Goal: Task Accomplishment & Management: Manage account settings

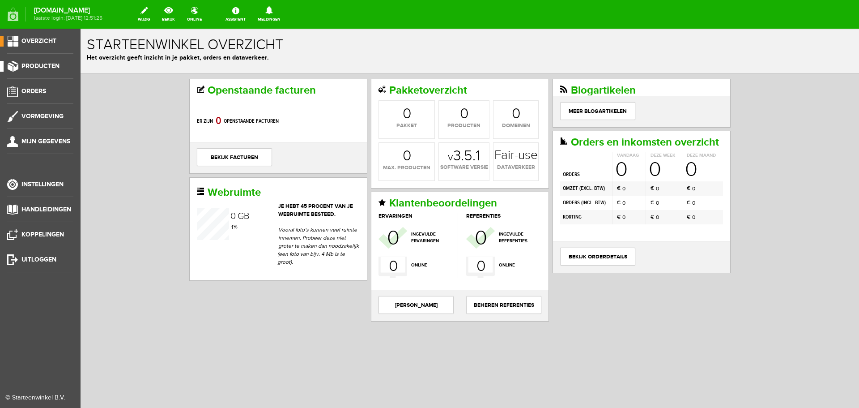
click at [38, 65] on span "Producten" at bounding box center [40, 66] width 38 height 8
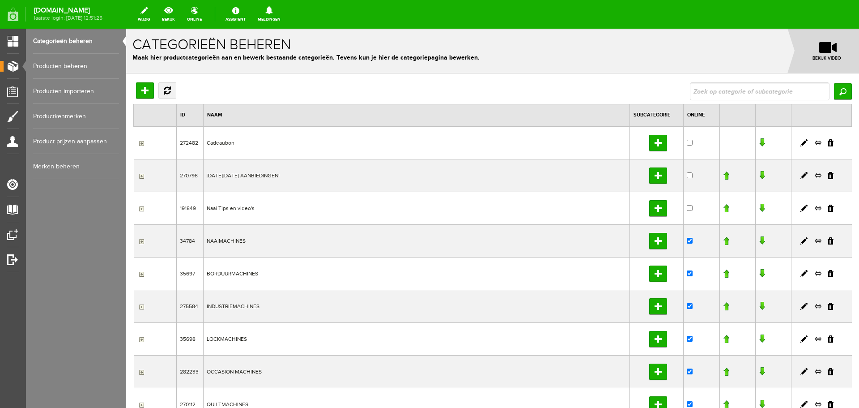
click at [64, 66] on link "Producten beheren" at bounding box center [76, 66] width 86 height 25
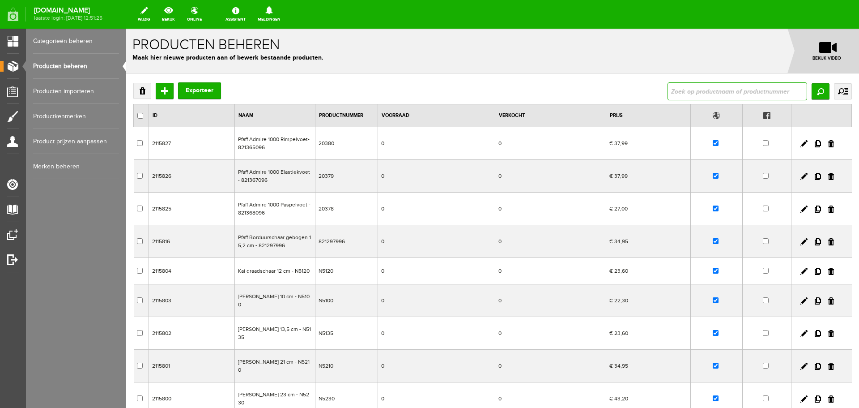
click at [703, 90] on input "text" at bounding box center [738, 91] width 140 height 18
type input "mandala"
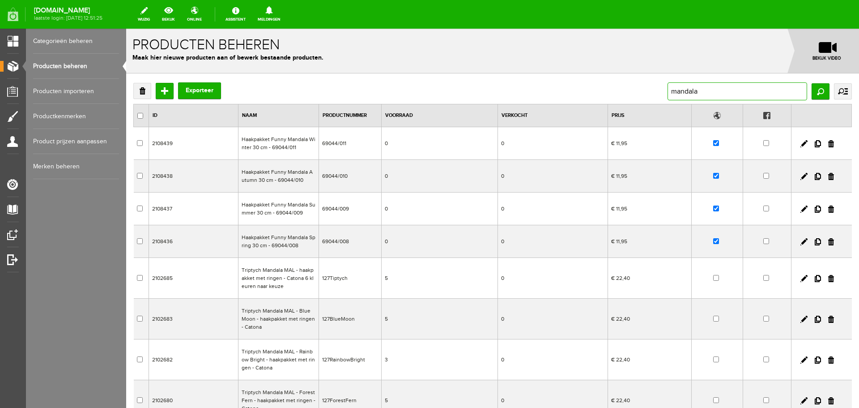
drag, startPoint x: 698, startPoint y: 89, endPoint x: 626, endPoint y: 90, distance: 72.9
click at [626, 90] on div "Verwijderen Toevoegen Exporteer mandala Zoeken uitgebreid zoeken Categorie Cade…" at bounding box center [492, 91] width 719 height 18
paste input "Haakpakket Funny Mandala Flower Classic 40 cm"
type input "Haakpakket Funny Mandala Flower Classic 40 cm"
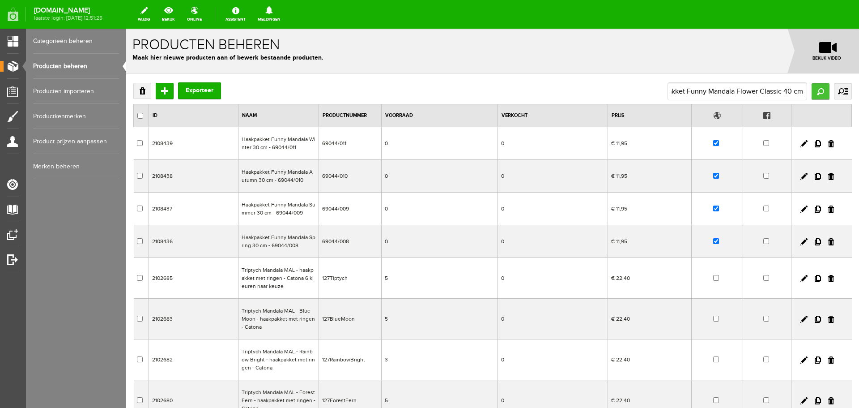
scroll to position [0, 0]
click at [812, 89] on input "Zoeken" at bounding box center [821, 91] width 18 height 16
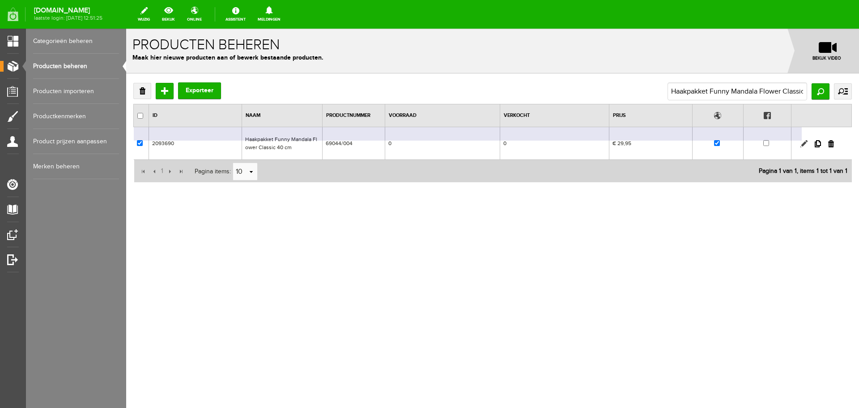
click at [804, 143] on link at bounding box center [803, 143] width 7 height 7
checkbox input "true"
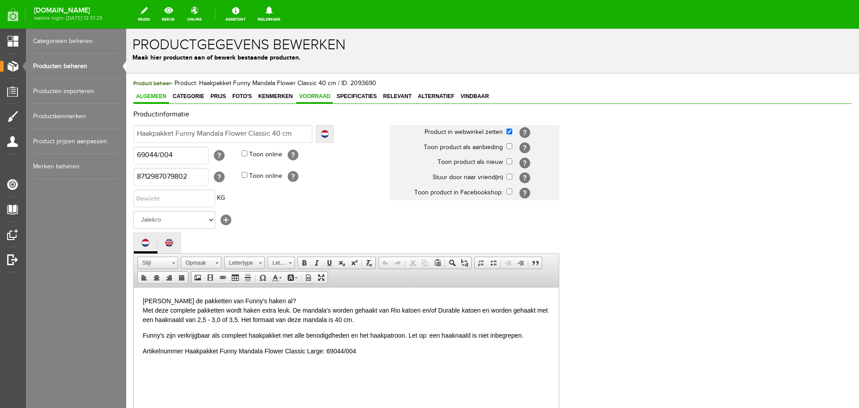
click at [310, 94] on span "Voorraad" at bounding box center [314, 96] width 37 height 6
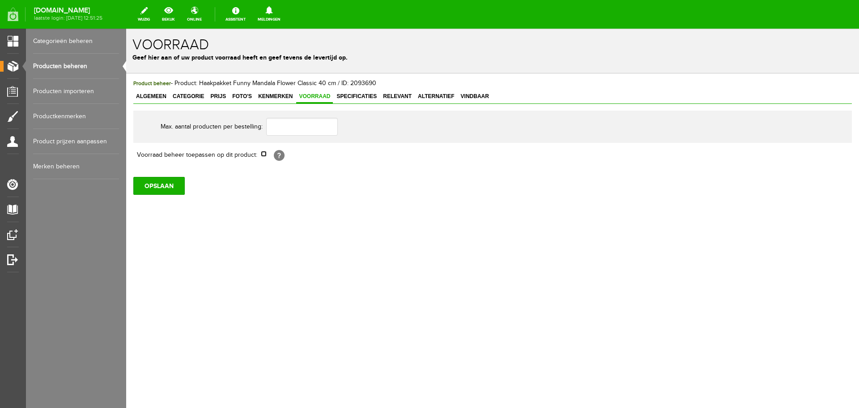
click at [263, 154] on input "checkbox" at bounding box center [264, 154] width 6 height 6
checkbox input "true"
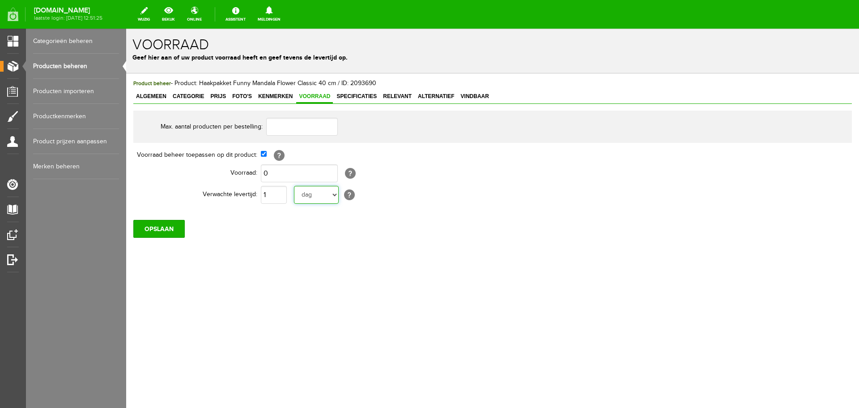
click at [335, 196] on select "dag dagen week weken maand maanden jaar jaren werkdagen" at bounding box center [316, 195] width 45 height 18
select select "year"
click at [294, 186] on select "dag dagen week weken maand maanden jaar jaren werkdagen" at bounding box center [316, 195] width 45 height 18
click at [161, 225] on input "OPSLAAN" at bounding box center [158, 229] width 51 height 18
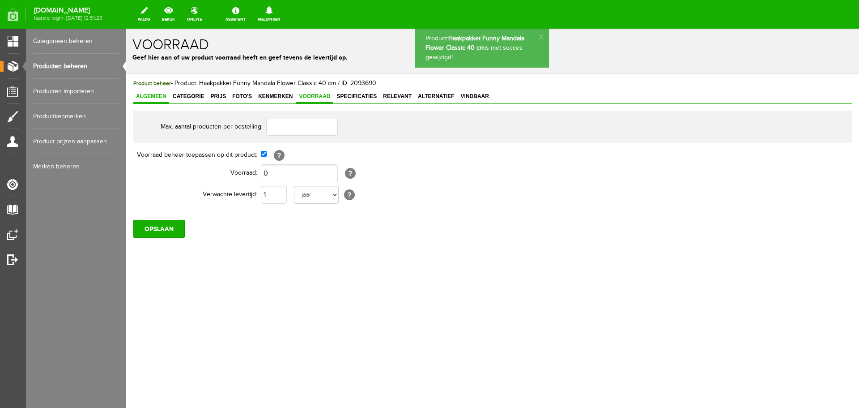
click at [152, 96] on span "Algemeen" at bounding box center [151, 96] width 36 height 6
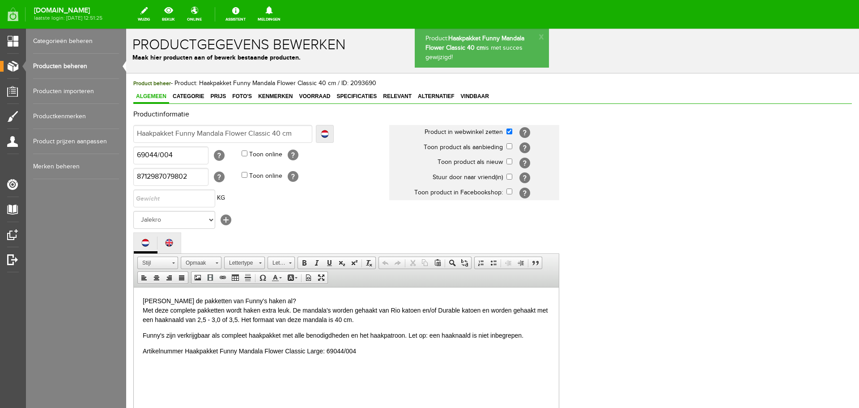
click at [63, 63] on link "Producten beheren" at bounding box center [76, 66] width 86 height 25
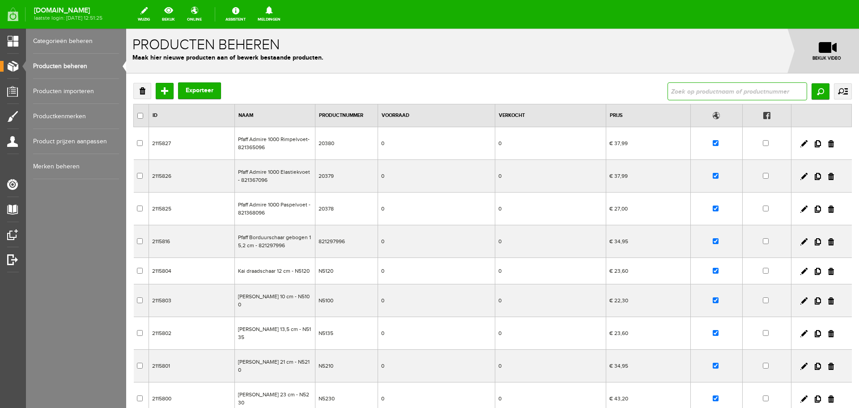
click at [688, 89] on input "text" at bounding box center [738, 91] width 140 height 18
type input "30A"
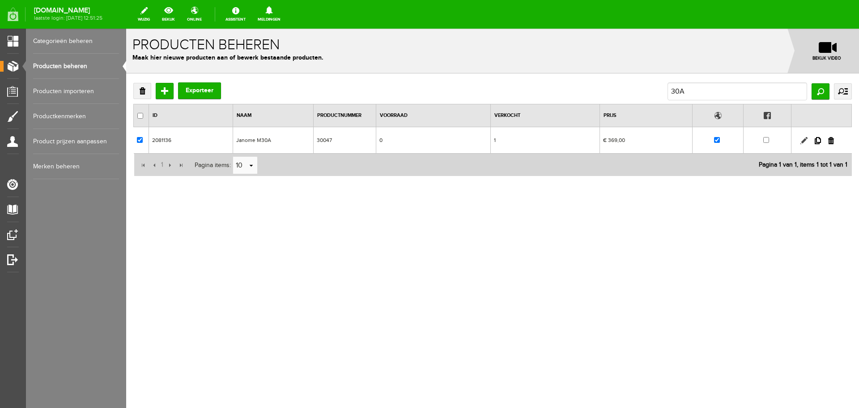
click at [805, 139] on link at bounding box center [803, 140] width 7 height 7
checkbox input "true"
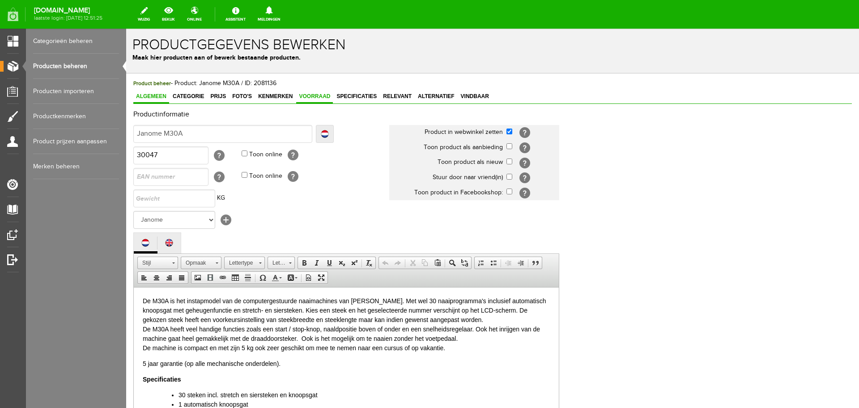
click at [310, 97] on span "Voorraad" at bounding box center [314, 96] width 37 height 6
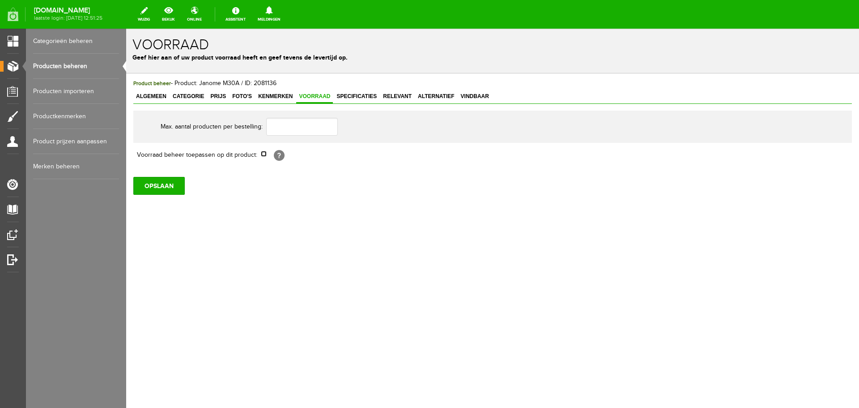
click at [264, 156] on input "checkbox" at bounding box center [264, 154] width 6 height 6
checkbox input "true"
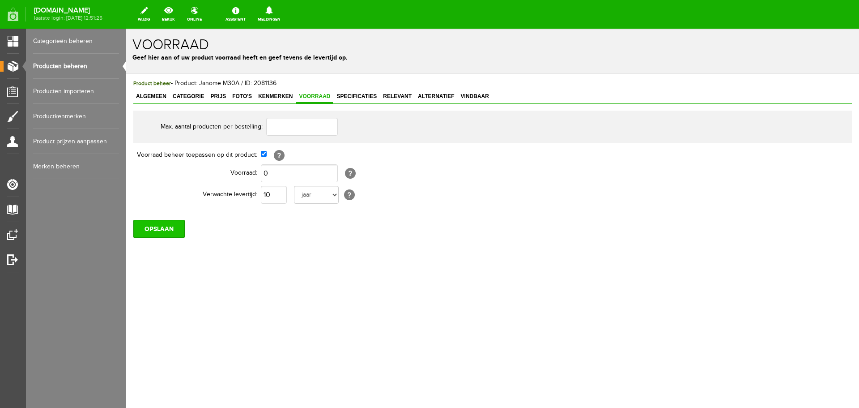
click at [159, 231] on input "OPSLAAN" at bounding box center [158, 229] width 51 height 18
